Goal: Information Seeking & Learning: Find specific page/section

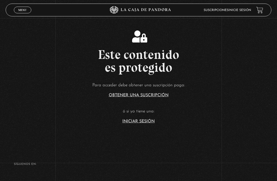
click at [122, 123] on link "Iniciar Sesión" at bounding box center [138, 121] width 32 height 4
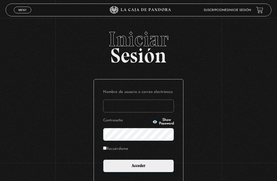
type input "paolabrenese@gmail.com"
click at [138, 168] on input "Acceder" at bounding box center [138, 166] width 71 height 13
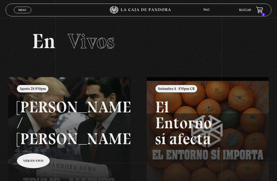
click at [249, 9] on link "Buscar" at bounding box center [245, 10] width 12 height 3
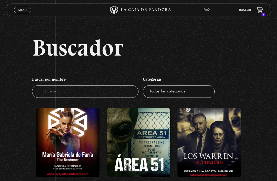
click at [91, 97] on input "Buscador" at bounding box center [85, 91] width 106 height 13
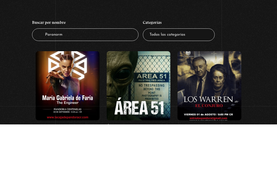
type input "Paranorm"
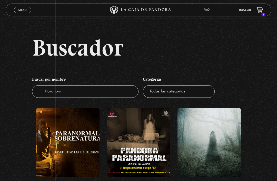
scroll to position [23, 0]
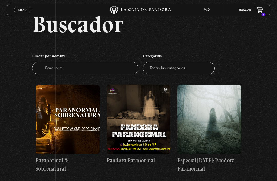
click at [51, 119] on figure at bounding box center [68, 119] width 64 height 69
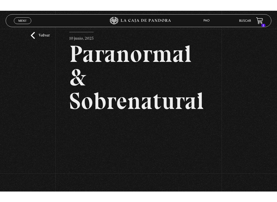
scroll to position [5, 0]
